Goal: Check status: Check status

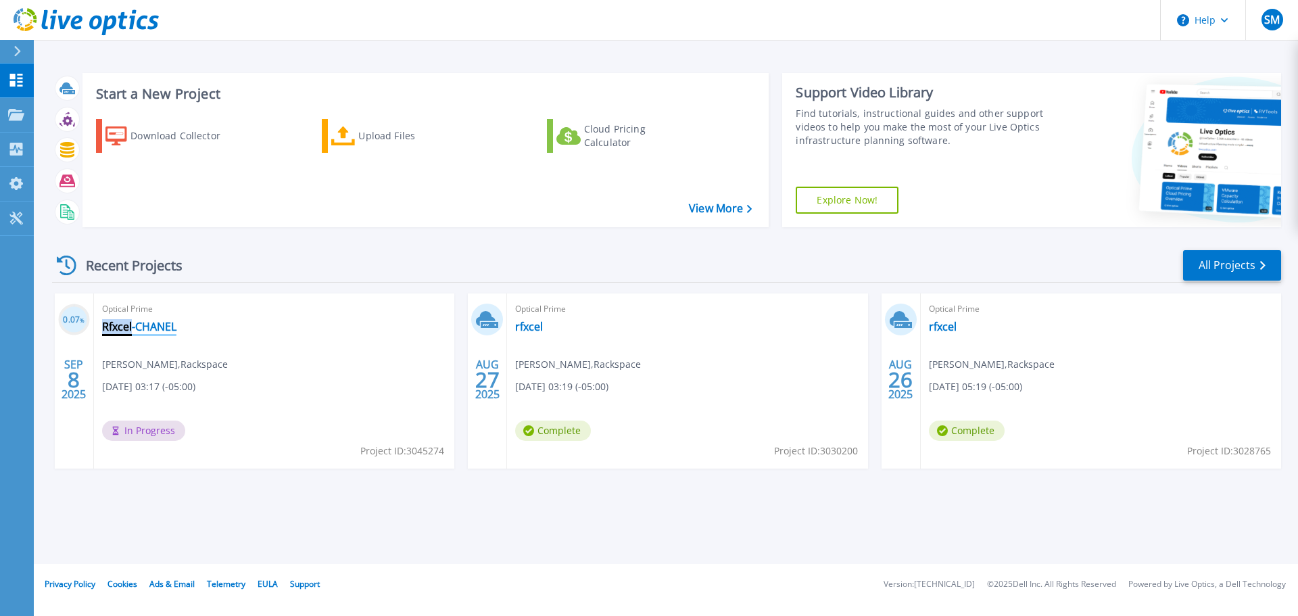
drag, startPoint x: 193, startPoint y: 325, endPoint x: 133, endPoint y: 325, distance: 60.2
click at [133, 325] on div "Optical Prime Rfxcel-CHANEL Saransh Mathur , Rackspace 09/08/2025, 03:17 (-05:0…" at bounding box center [274, 380] width 360 height 175
drag, startPoint x: 209, startPoint y: 333, endPoint x: 191, endPoint y: 333, distance: 17.6
click at [209, 333] on div "Optical Prime Rfxcel-CHANEL Saransh Mathur , Rackspace 09/08/2025, 03:17 (-05:0…" at bounding box center [274, 380] width 360 height 175
drag, startPoint x: 179, startPoint y: 325, endPoint x: 103, endPoint y: 326, distance: 75.7
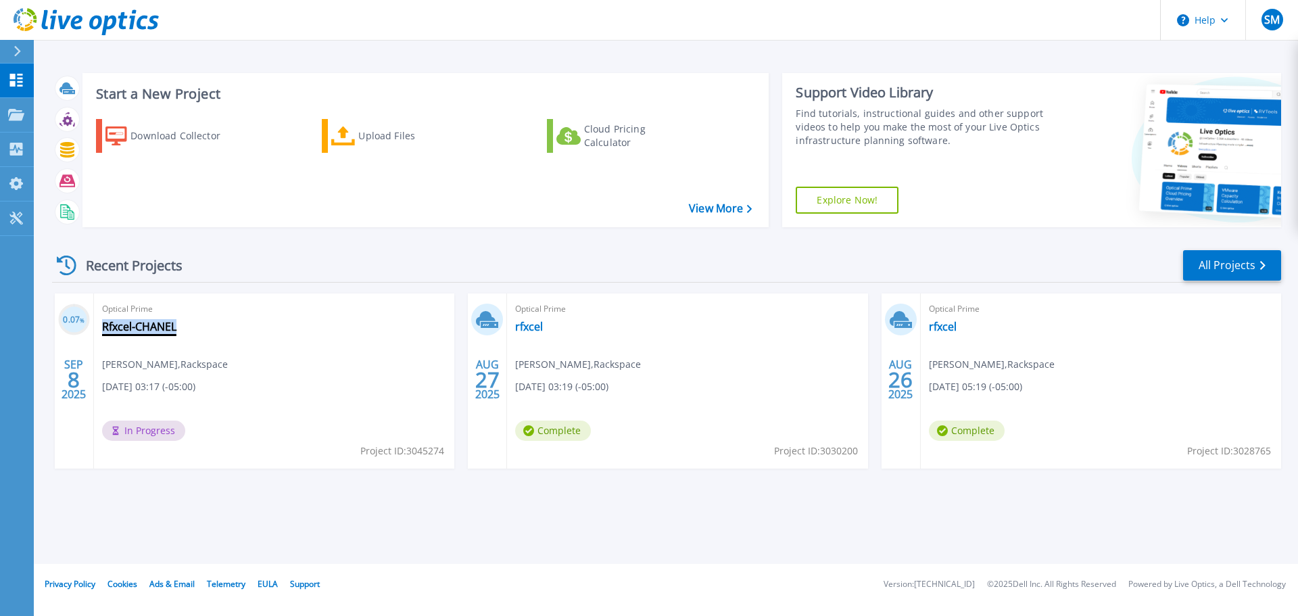
click at [103, 326] on div "Optical Prime Rfxcel-CHANEL Saransh Mathur , Rackspace 09/08/2025, 03:17 (-05:0…" at bounding box center [274, 380] width 360 height 175
copy link "Rfxcel-CHANEL"
click at [137, 327] on link "Rfxcel-CHANEL" at bounding box center [139, 327] width 74 height 14
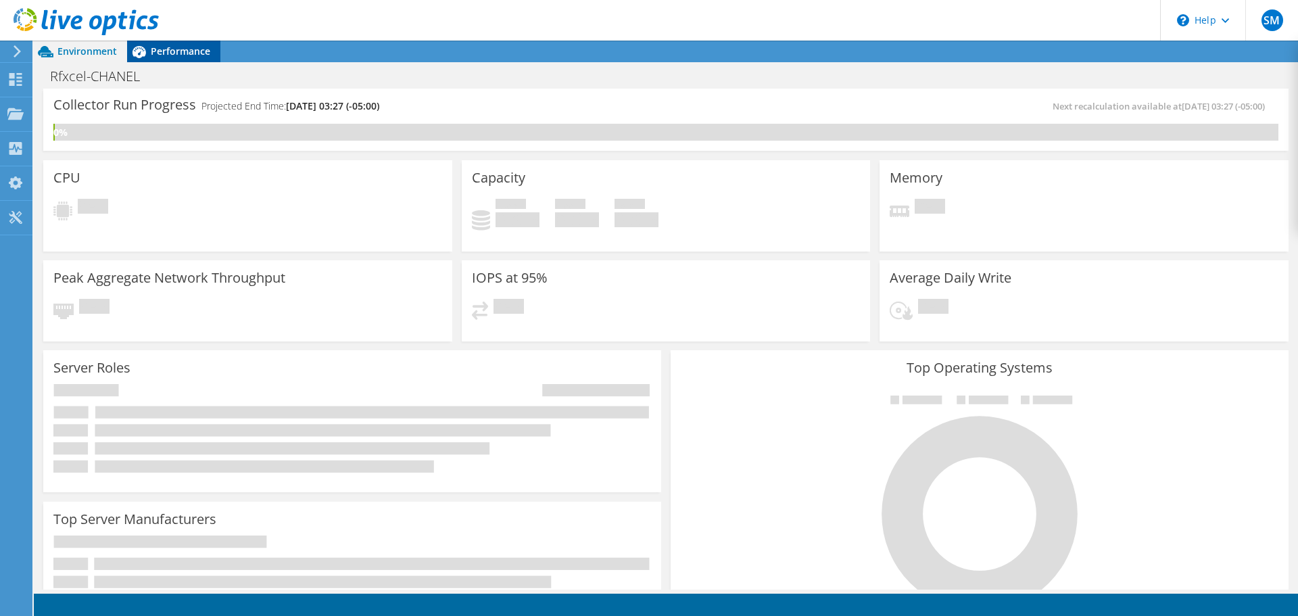
click at [177, 52] on span "Performance" at bounding box center [181, 51] width 60 height 13
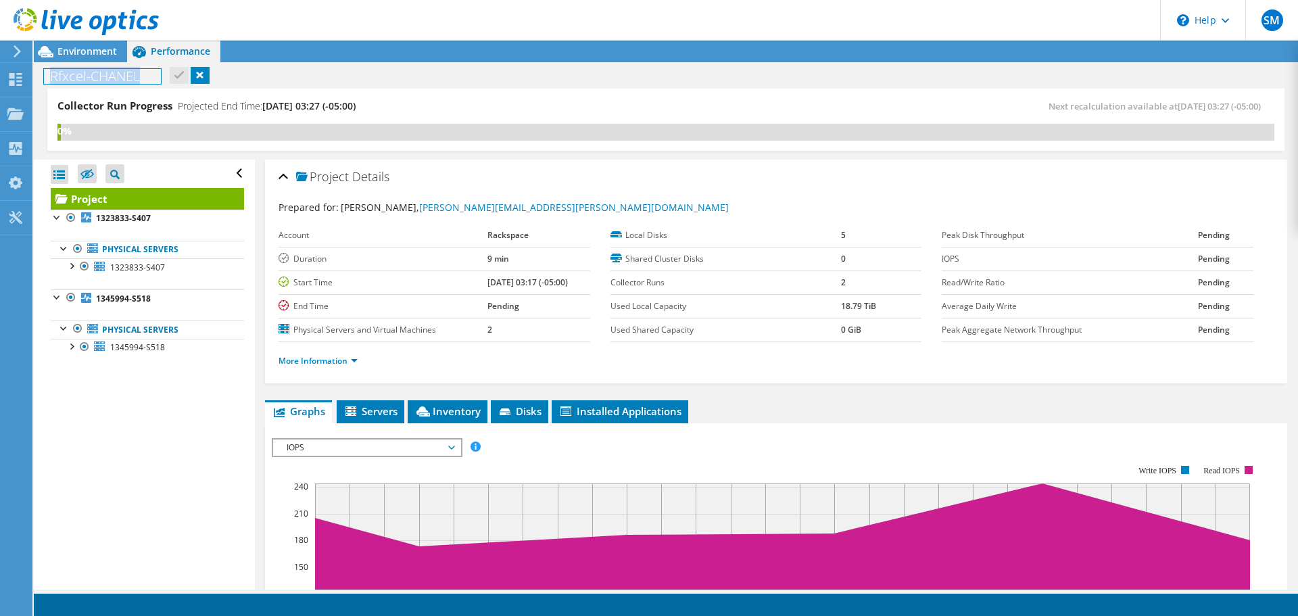
drag, startPoint x: 142, startPoint y: 71, endPoint x: 50, endPoint y: 70, distance: 92.0
click at [50, 70] on h1 "Rfxcel-CHANEL" at bounding box center [102, 76] width 117 height 15
copy h1 "Rfxcel-CHANEL"
click at [93, 46] on span "Environment" at bounding box center [87, 51] width 60 height 13
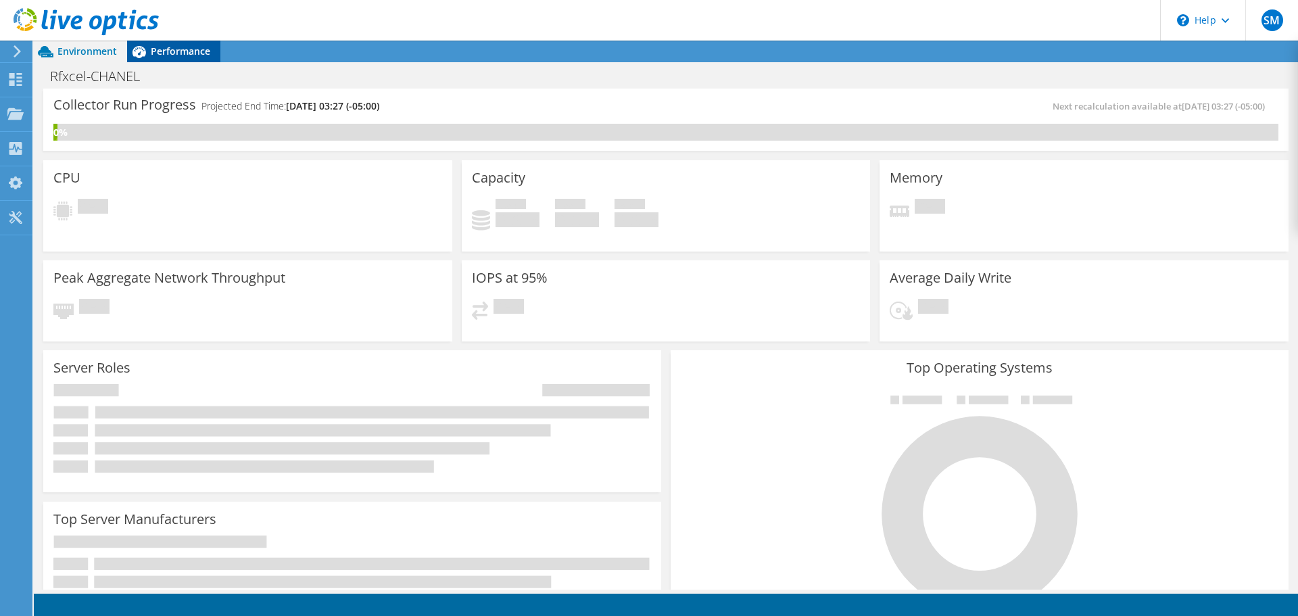
click at [159, 52] on span "Performance" at bounding box center [181, 51] width 60 height 13
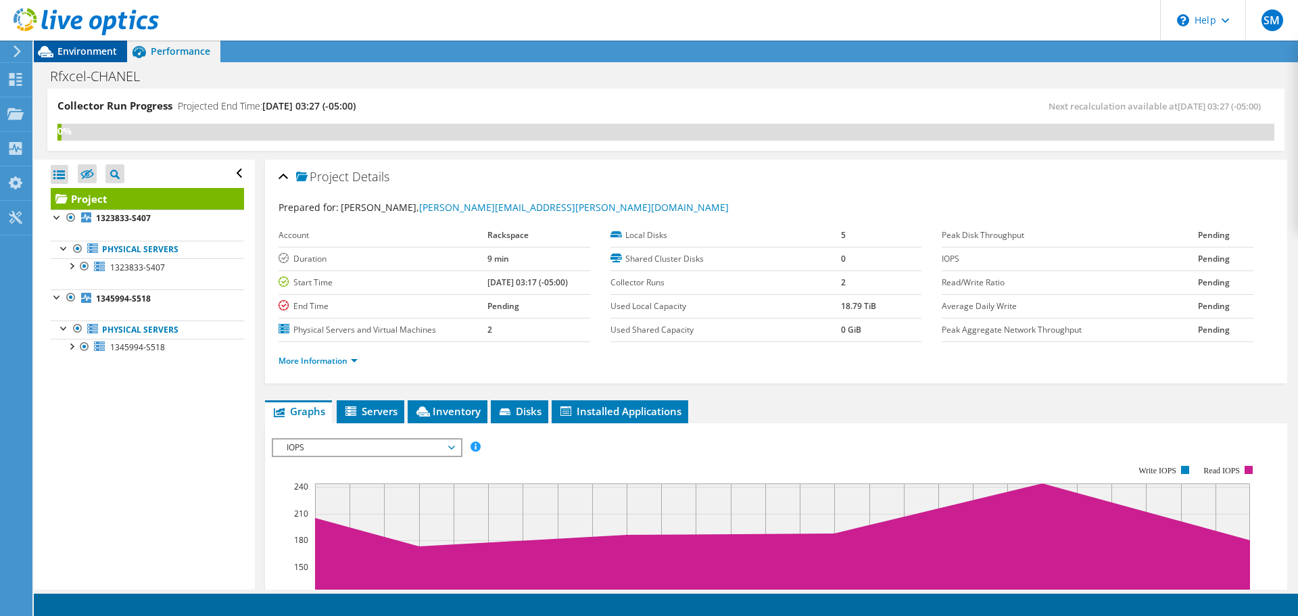
click at [67, 48] on span "Environment" at bounding box center [87, 51] width 60 height 13
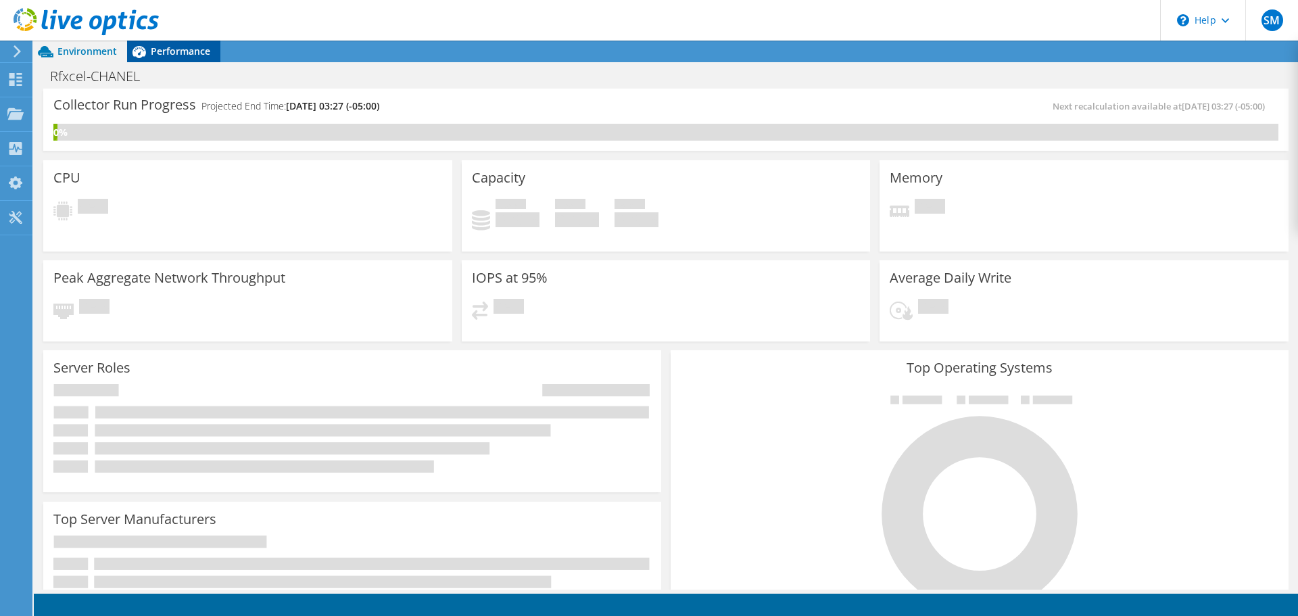
click at [180, 51] on span "Performance" at bounding box center [181, 51] width 60 height 13
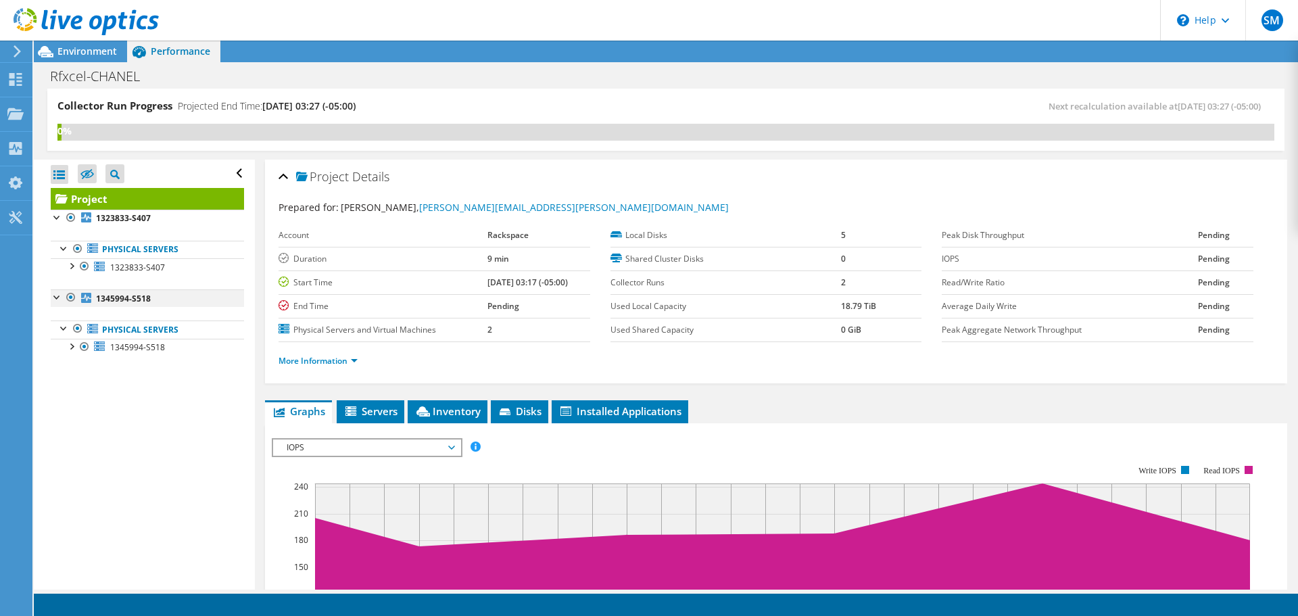
click at [58, 296] on div at bounding box center [58, 296] width 14 height 14
click at [65, 245] on div at bounding box center [64, 248] width 14 height 14
click at [57, 217] on div at bounding box center [58, 217] width 14 height 14
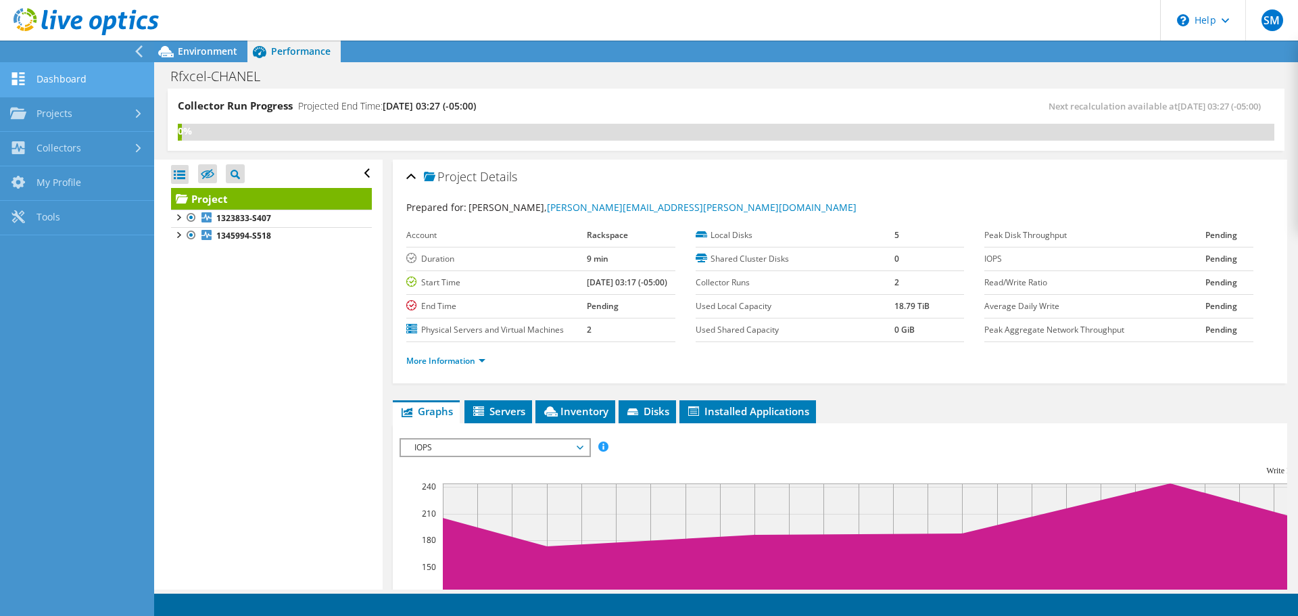
click at [62, 70] on link "Dashboard" at bounding box center [77, 80] width 154 height 34
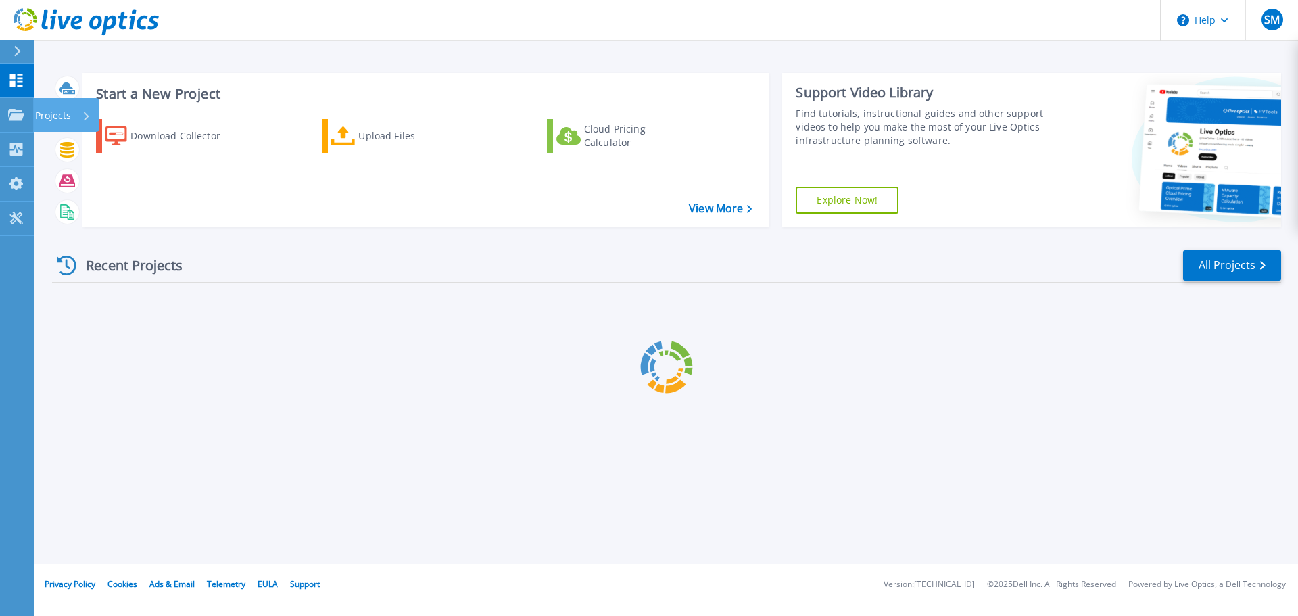
click at [42, 118] on p "Projects" at bounding box center [53, 115] width 36 height 35
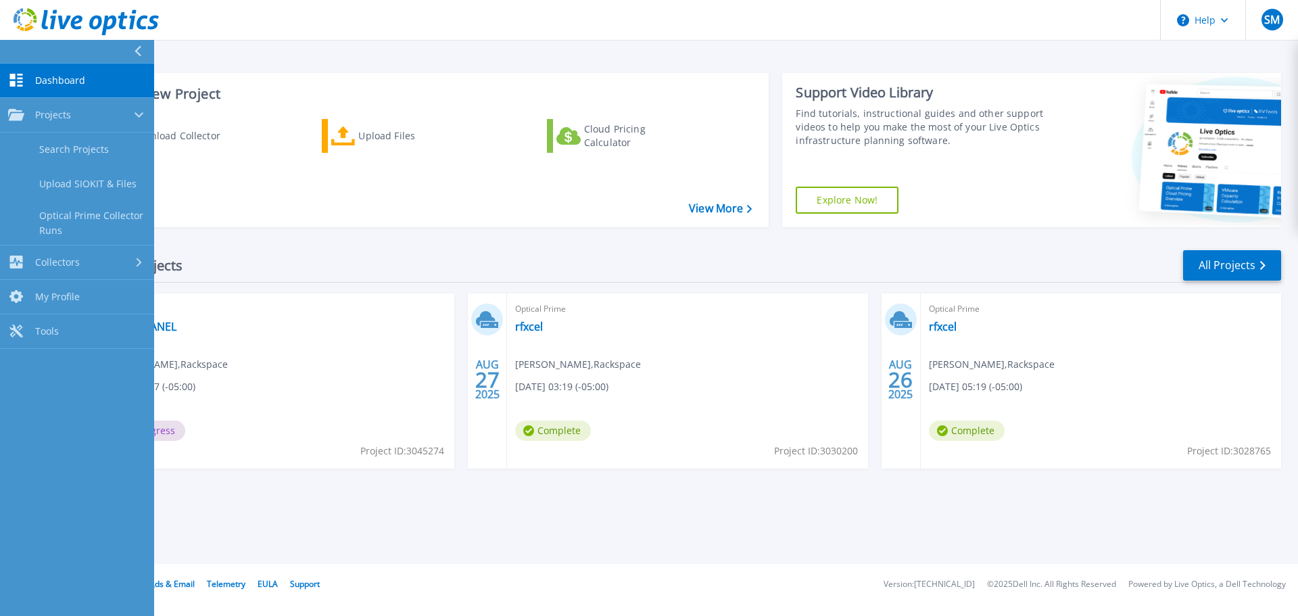
click at [265, 254] on div "Recent Projects All Projects" at bounding box center [666, 266] width 1229 height 34
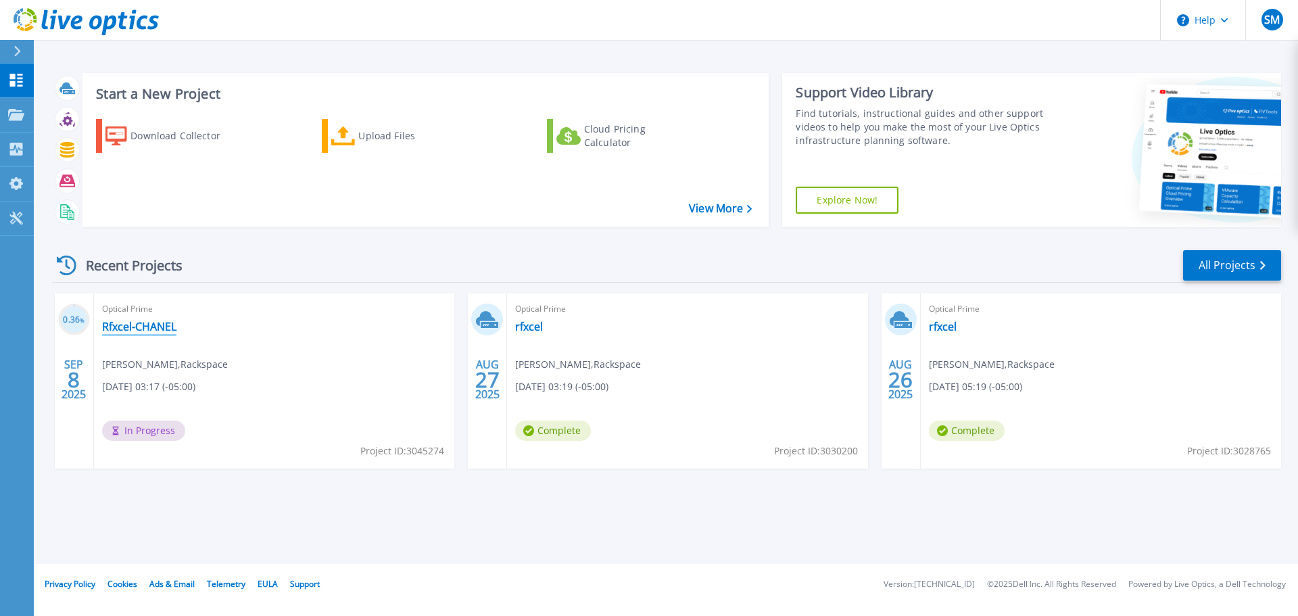
click at [143, 323] on link "Rfxcel-CHANEL" at bounding box center [139, 327] width 74 height 14
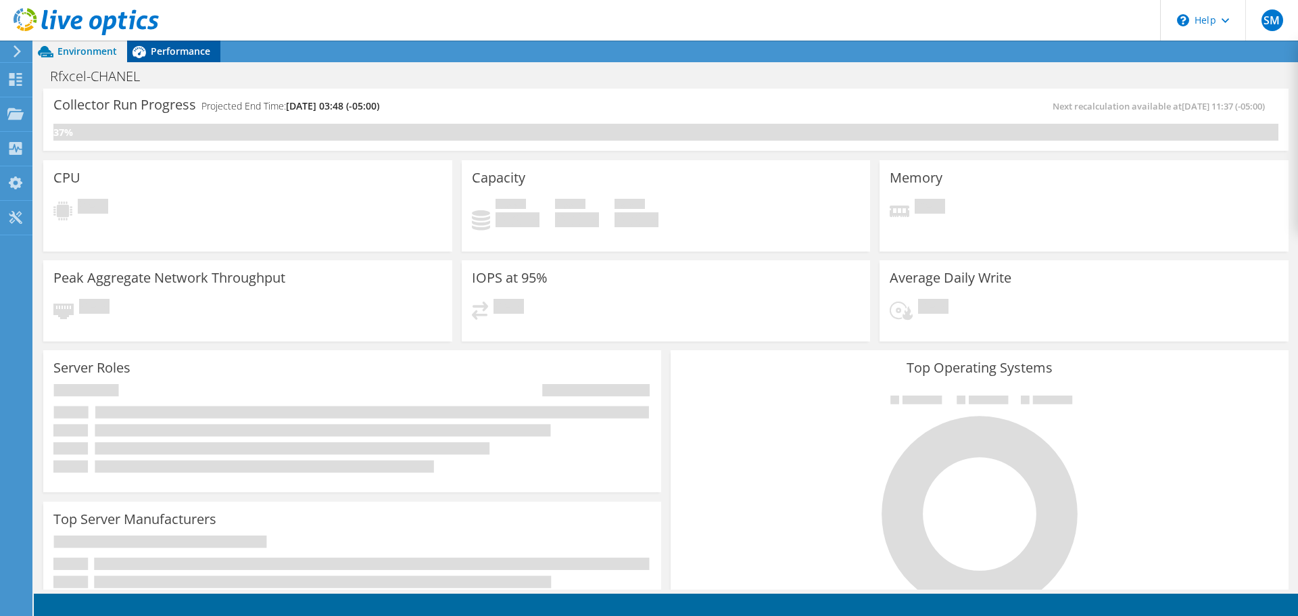
click at [172, 55] on span "Performance" at bounding box center [181, 51] width 60 height 13
click at [171, 50] on span "Performance" at bounding box center [181, 51] width 60 height 13
click at [153, 49] on span "Performance" at bounding box center [181, 51] width 60 height 13
click at [163, 53] on span "Performance" at bounding box center [181, 51] width 60 height 13
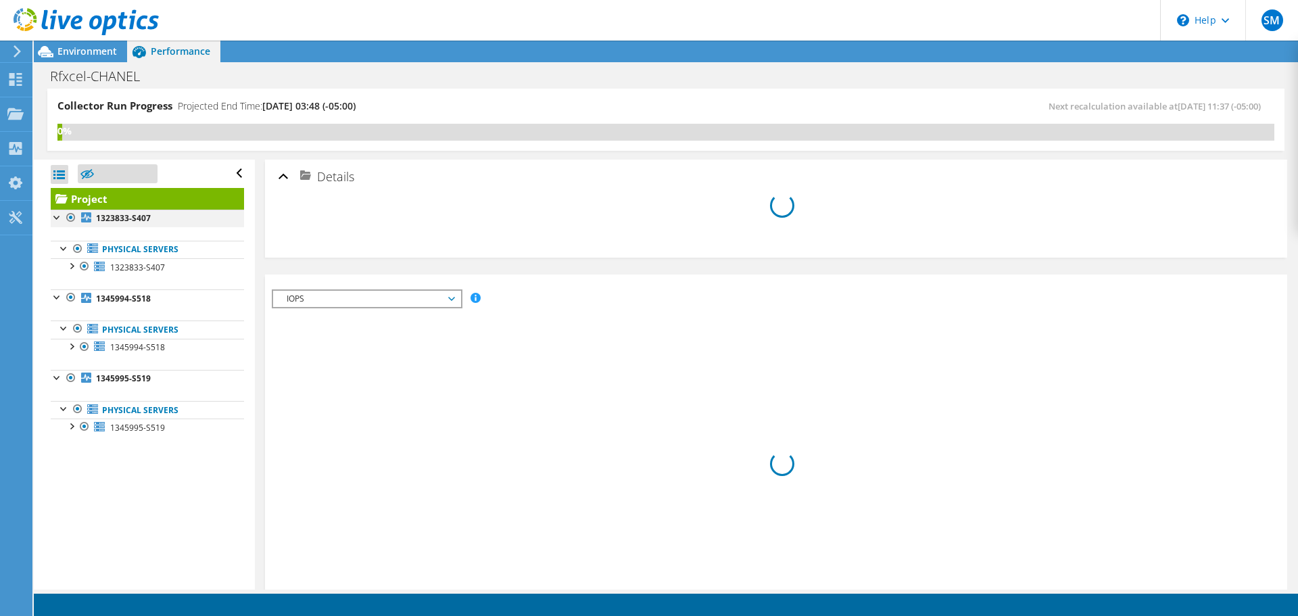
click at [57, 218] on div at bounding box center [58, 217] width 14 height 14
click at [56, 292] on div at bounding box center [58, 296] width 14 height 14
click at [53, 379] on div at bounding box center [58, 377] width 14 height 14
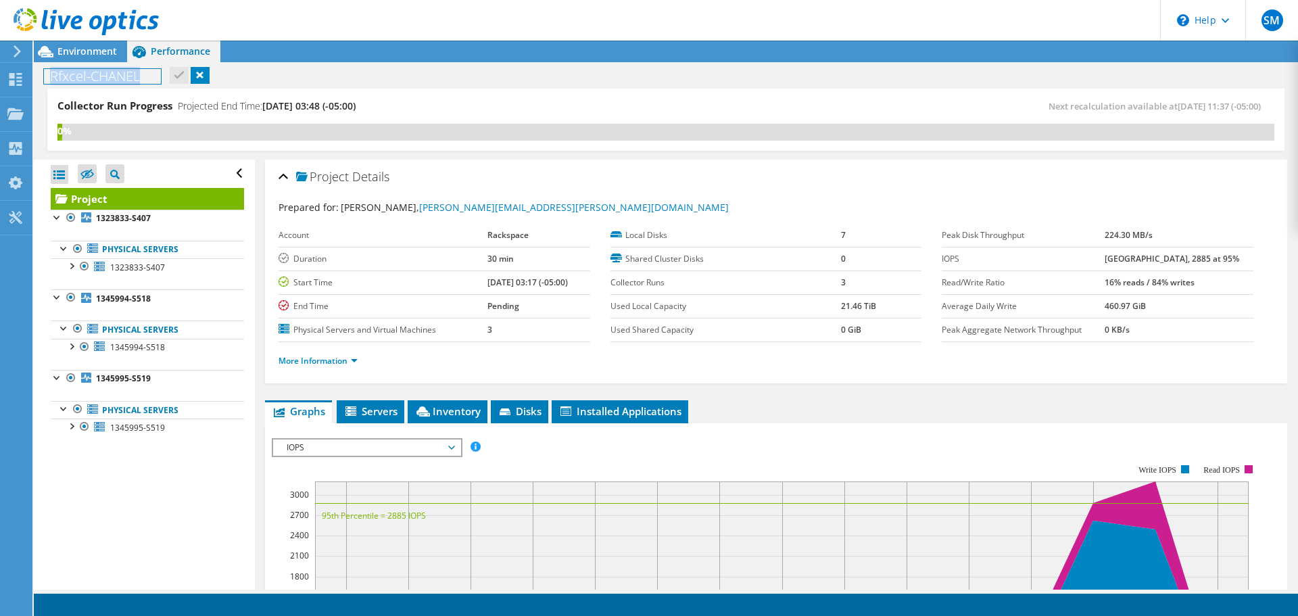
drag, startPoint x: 147, startPoint y: 74, endPoint x: 51, endPoint y: 72, distance: 95.4
click at [51, 72] on h1 "Rfxcel-CHANEL" at bounding box center [102, 76] width 117 height 15
copy h1 "Rfxcel-CHANEL"
click at [70, 250] on div at bounding box center [64, 248] width 14 height 14
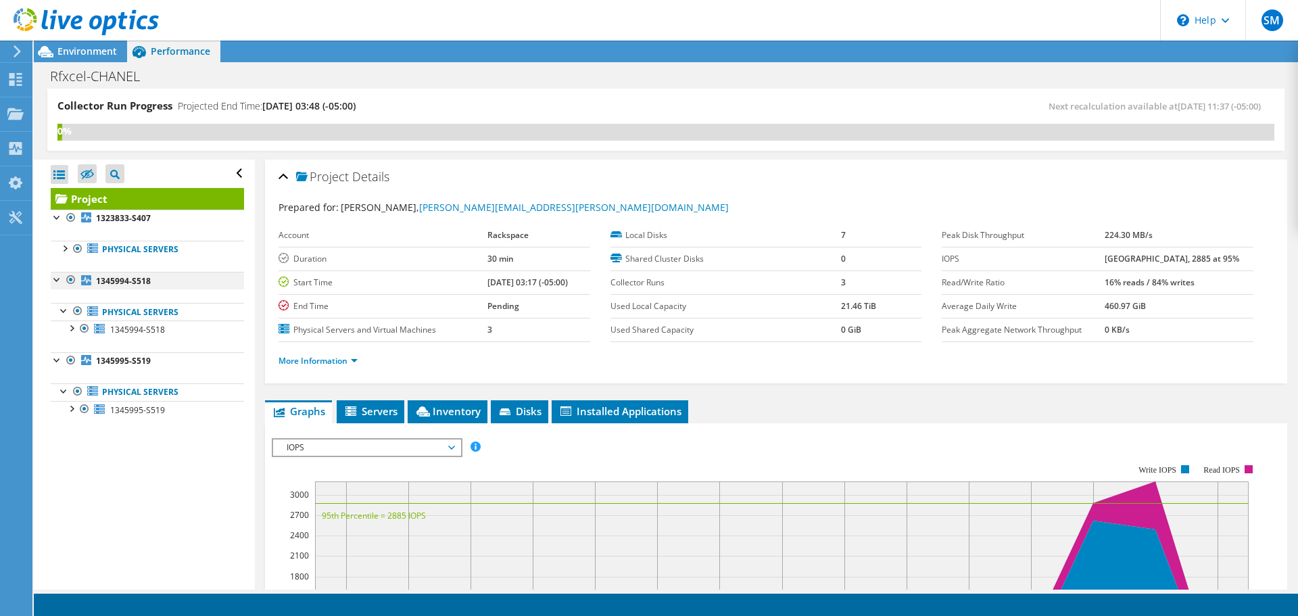
click at [60, 275] on div at bounding box center [58, 279] width 14 height 14
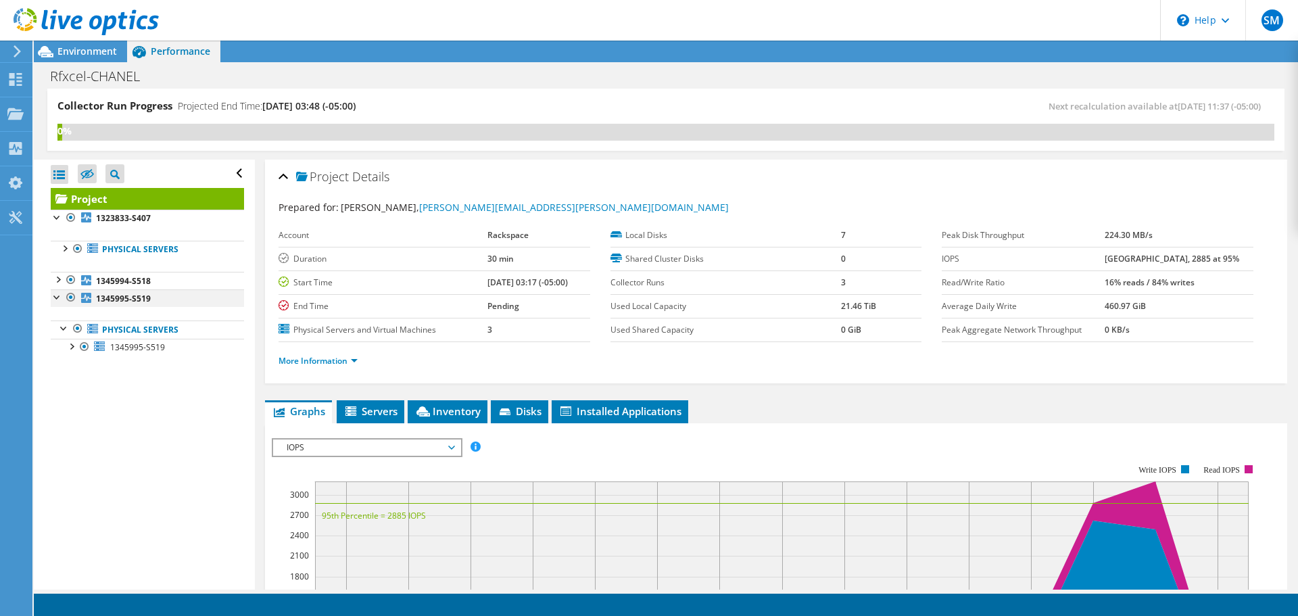
click at [60, 296] on div at bounding box center [58, 296] width 14 height 14
click at [59, 216] on div at bounding box center [58, 217] width 14 height 14
